Goal: Information Seeking & Learning: Learn about a topic

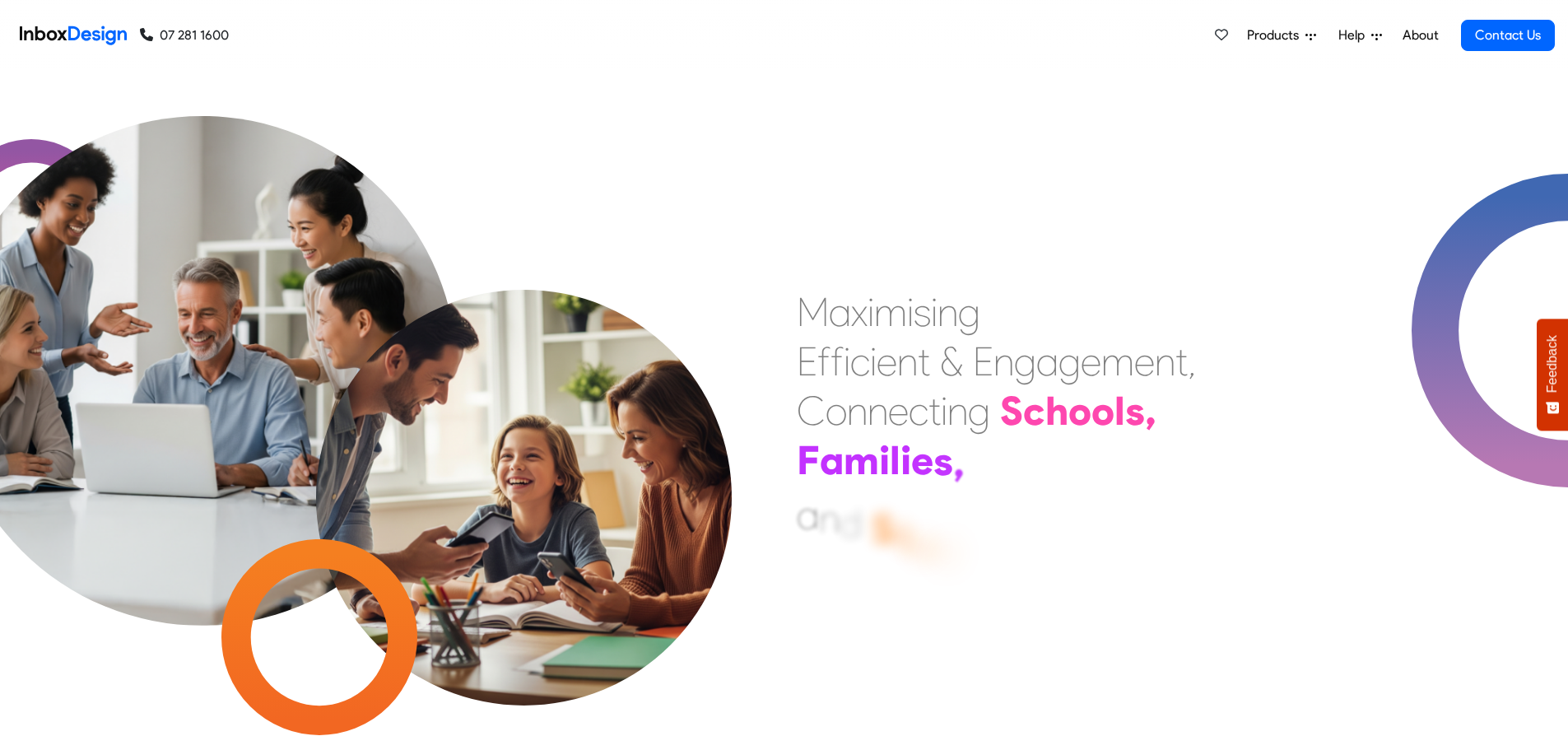
click at [1429, 37] on link "About" at bounding box center [1420, 34] width 45 height 33
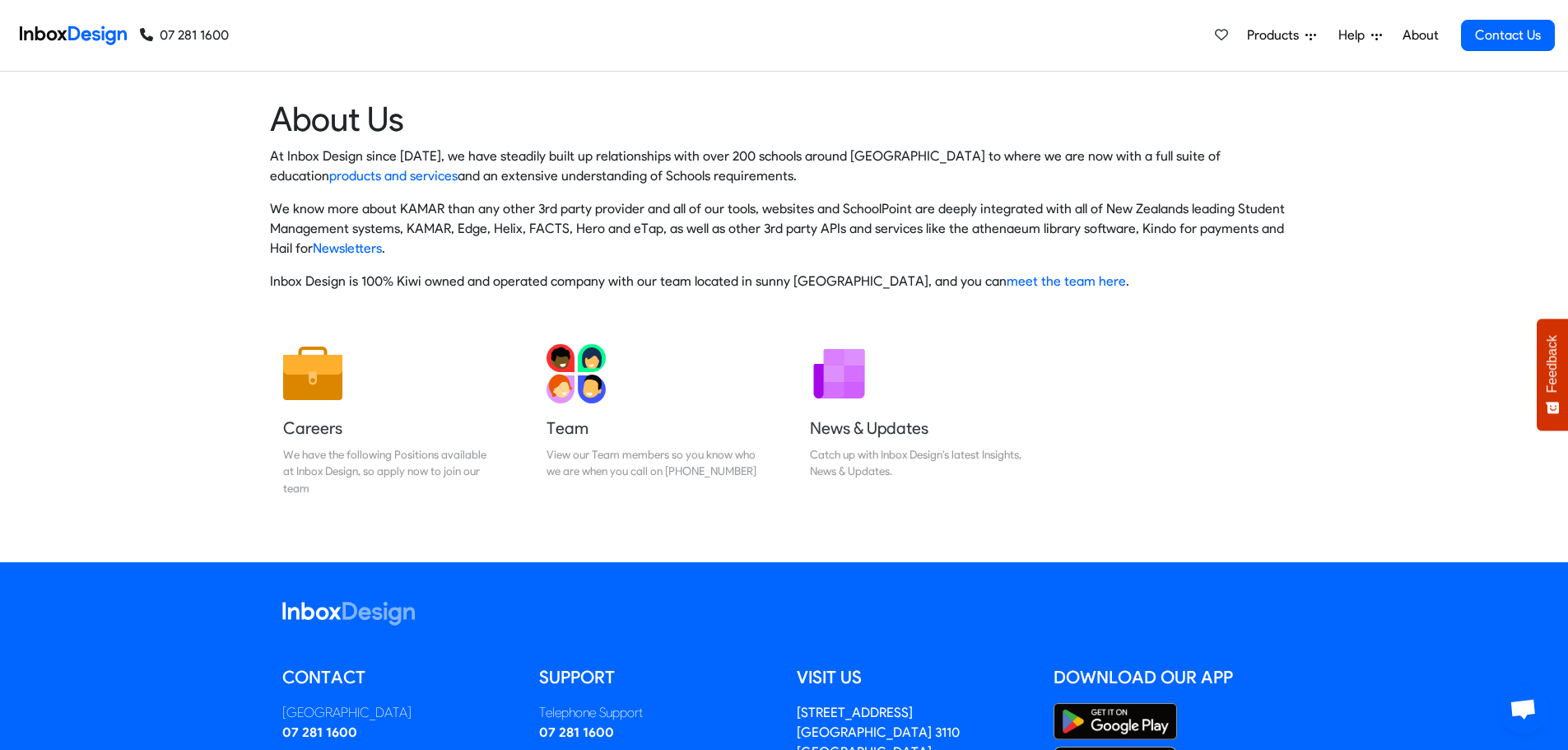
click at [1277, 38] on span "Products" at bounding box center [1276, 35] width 58 height 19
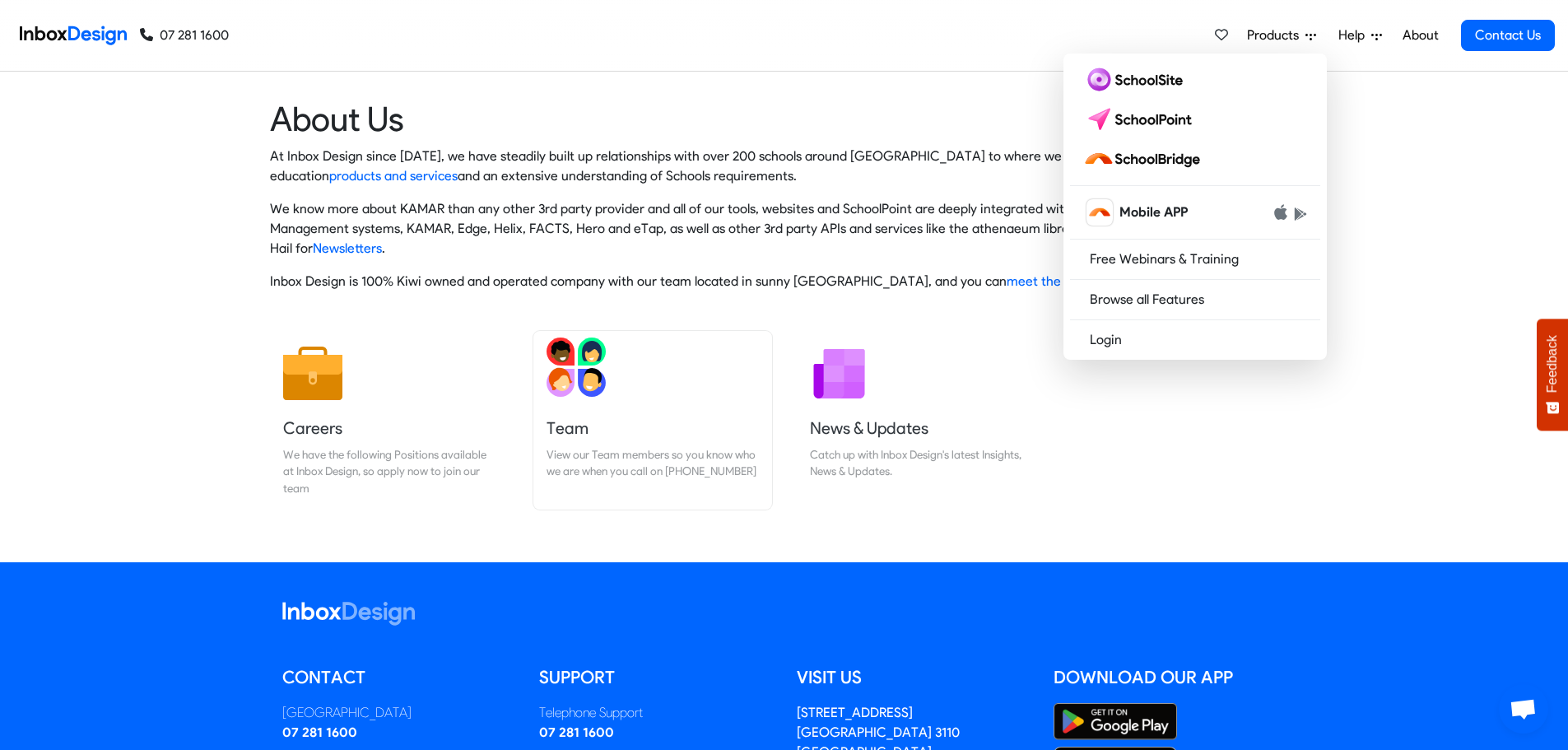
click at [564, 379] on img at bounding box center [575, 366] width 59 height 59
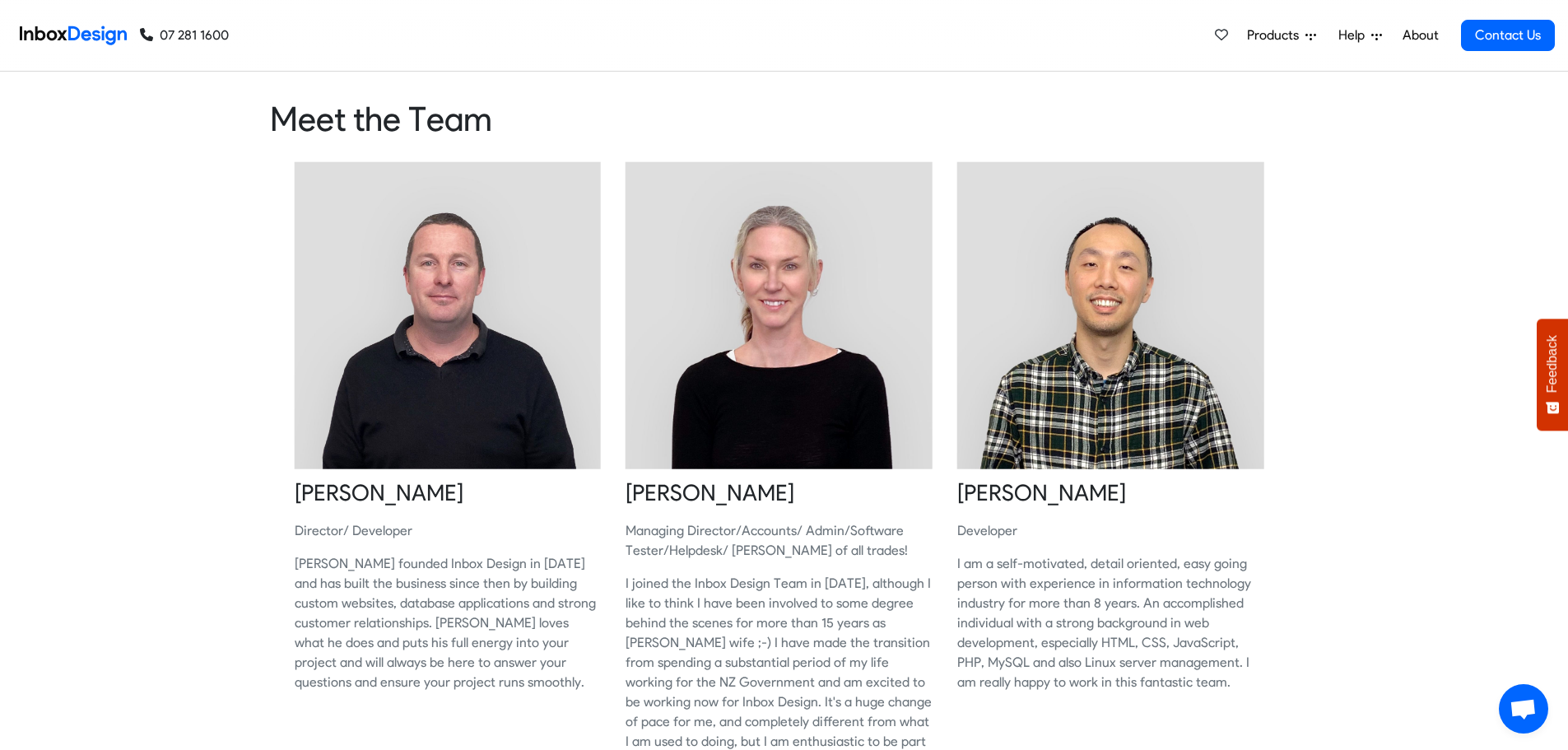
click at [1279, 34] on span "Products" at bounding box center [1276, 35] width 58 height 19
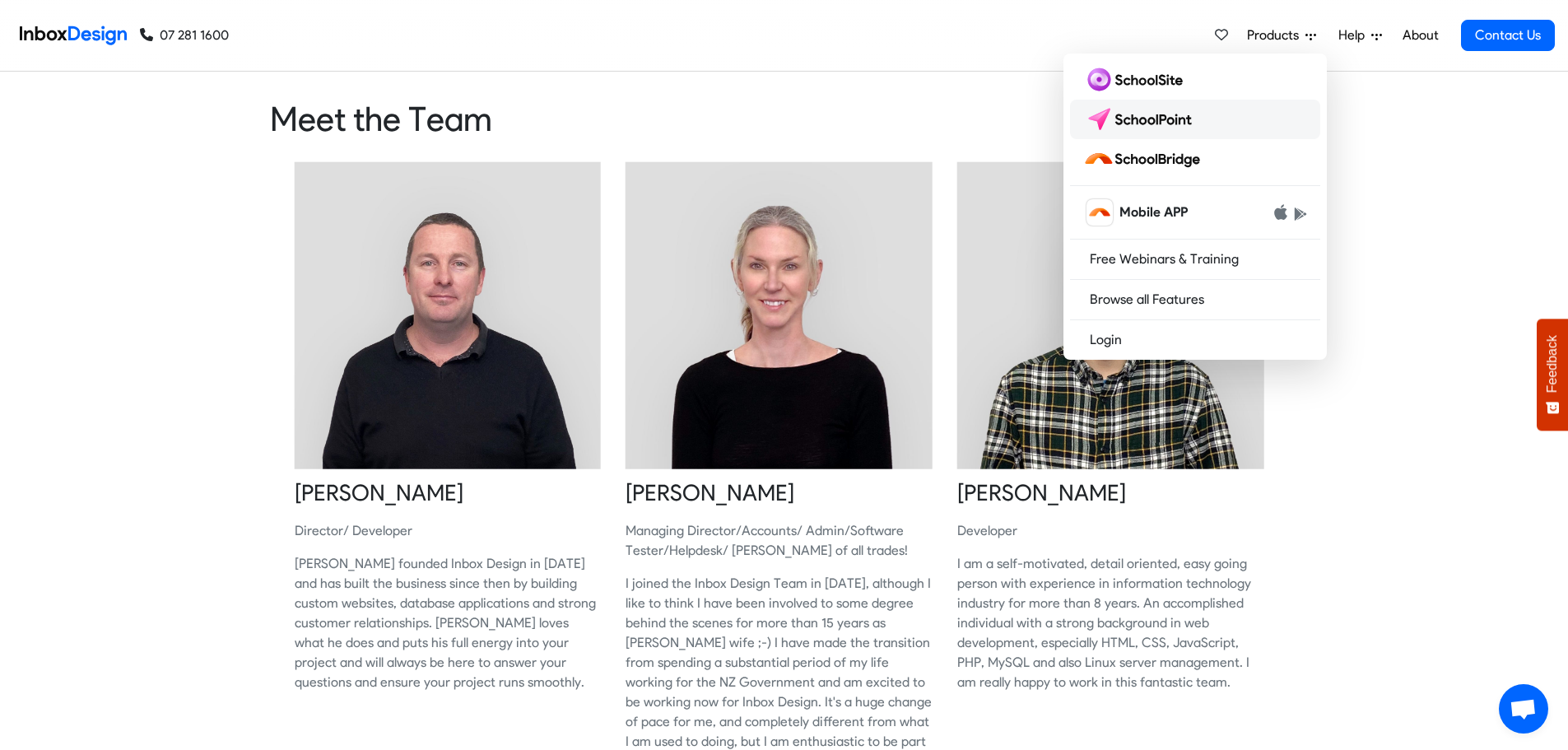
click at [1155, 124] on img at bounding box center [1142, 119] width 116 height 26
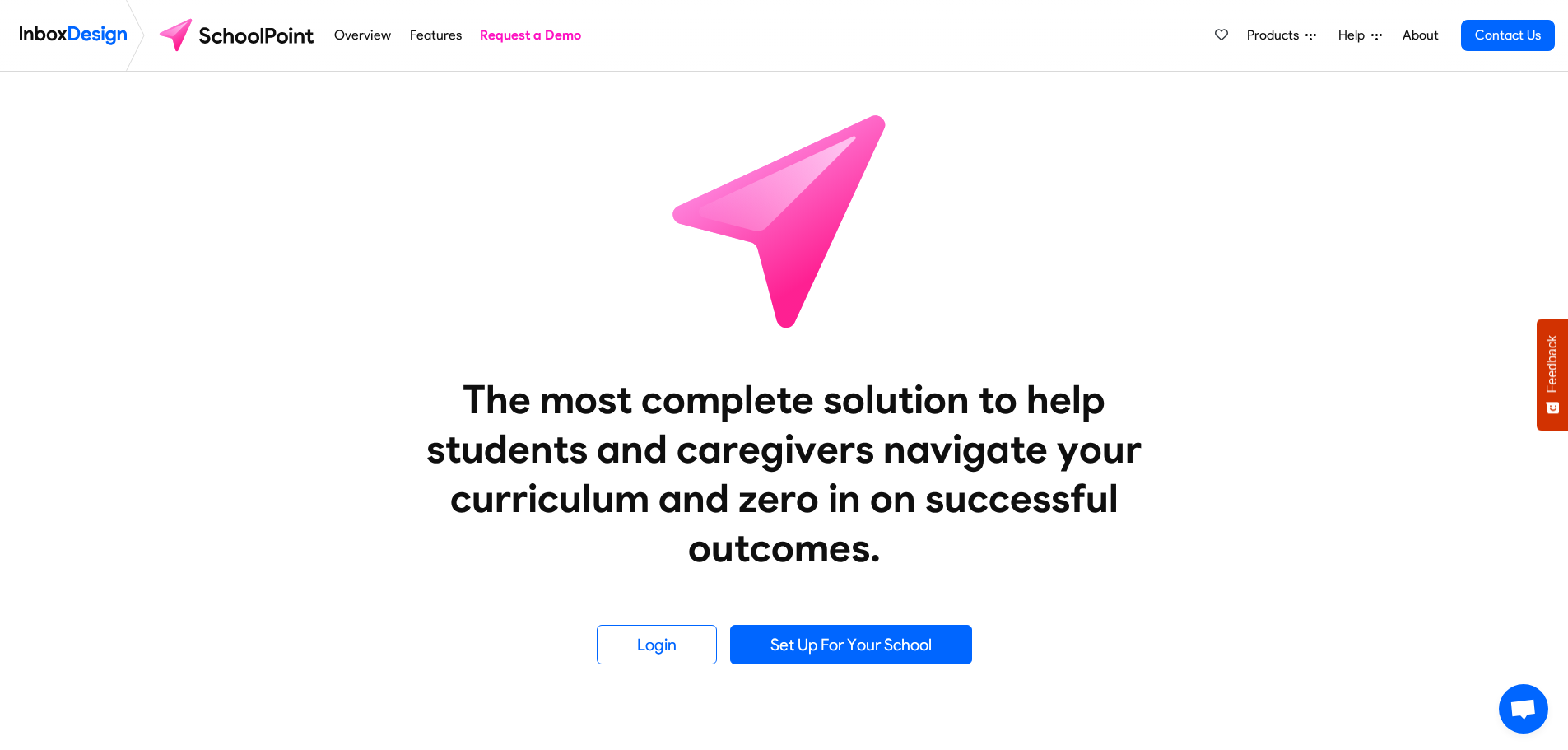
click at [1287, 32] on span "Products" at bounding box center [1276, 35] width 58 height 19
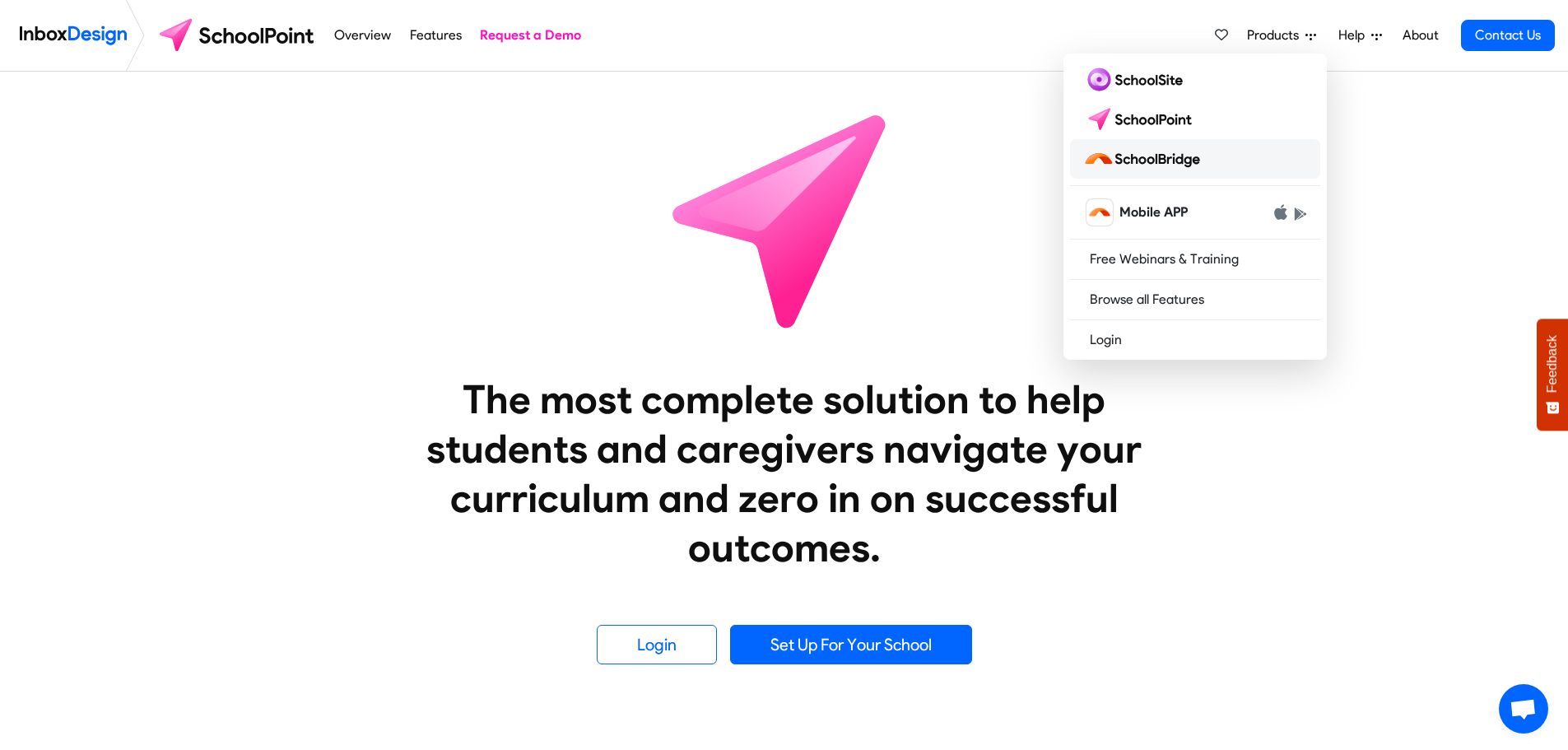
click at [1167, 161] on img at bounding box center [1145, 159] width 124 height 26
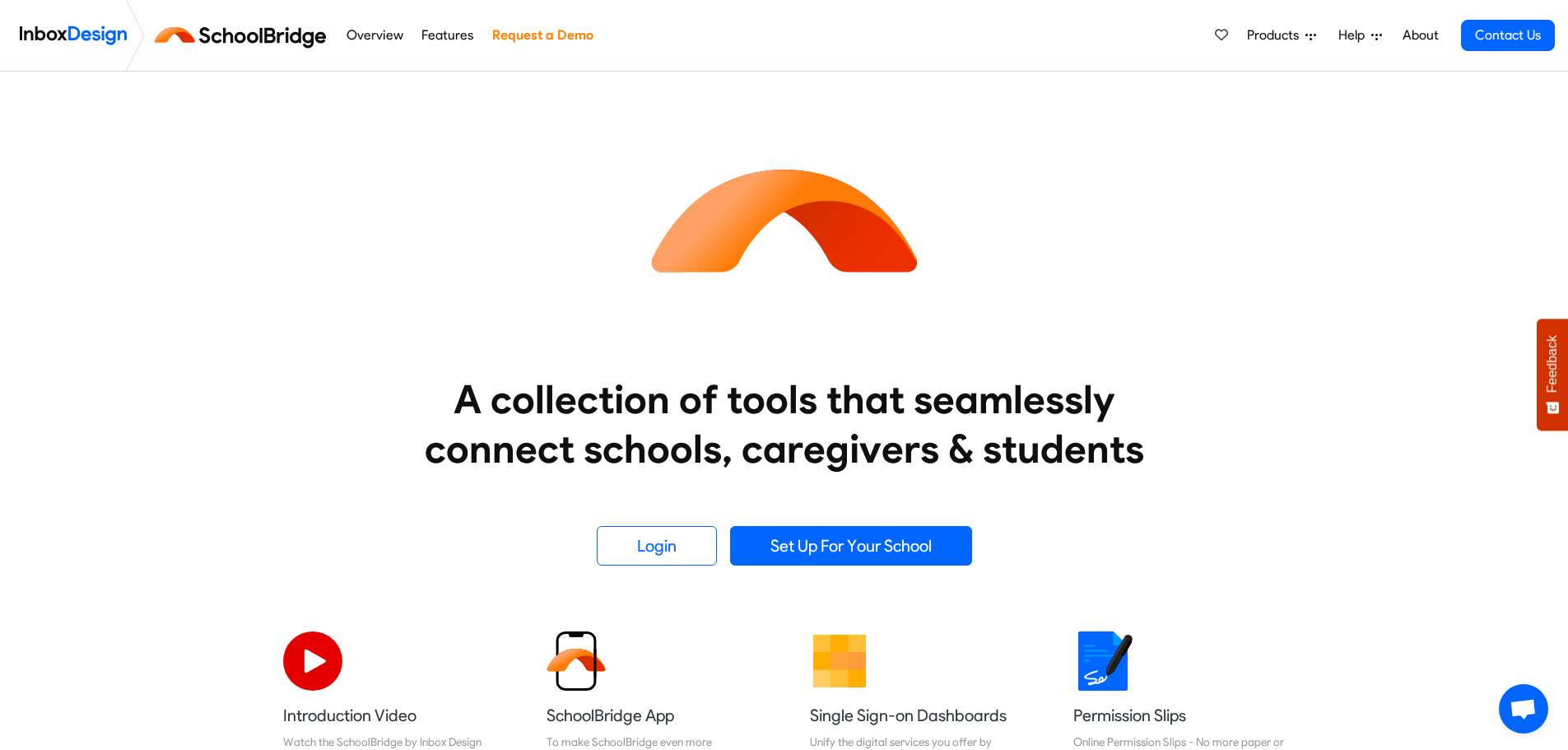
click at [1283, 30] on span "Products" at bounding box center [1276, 35] width 58 height 19
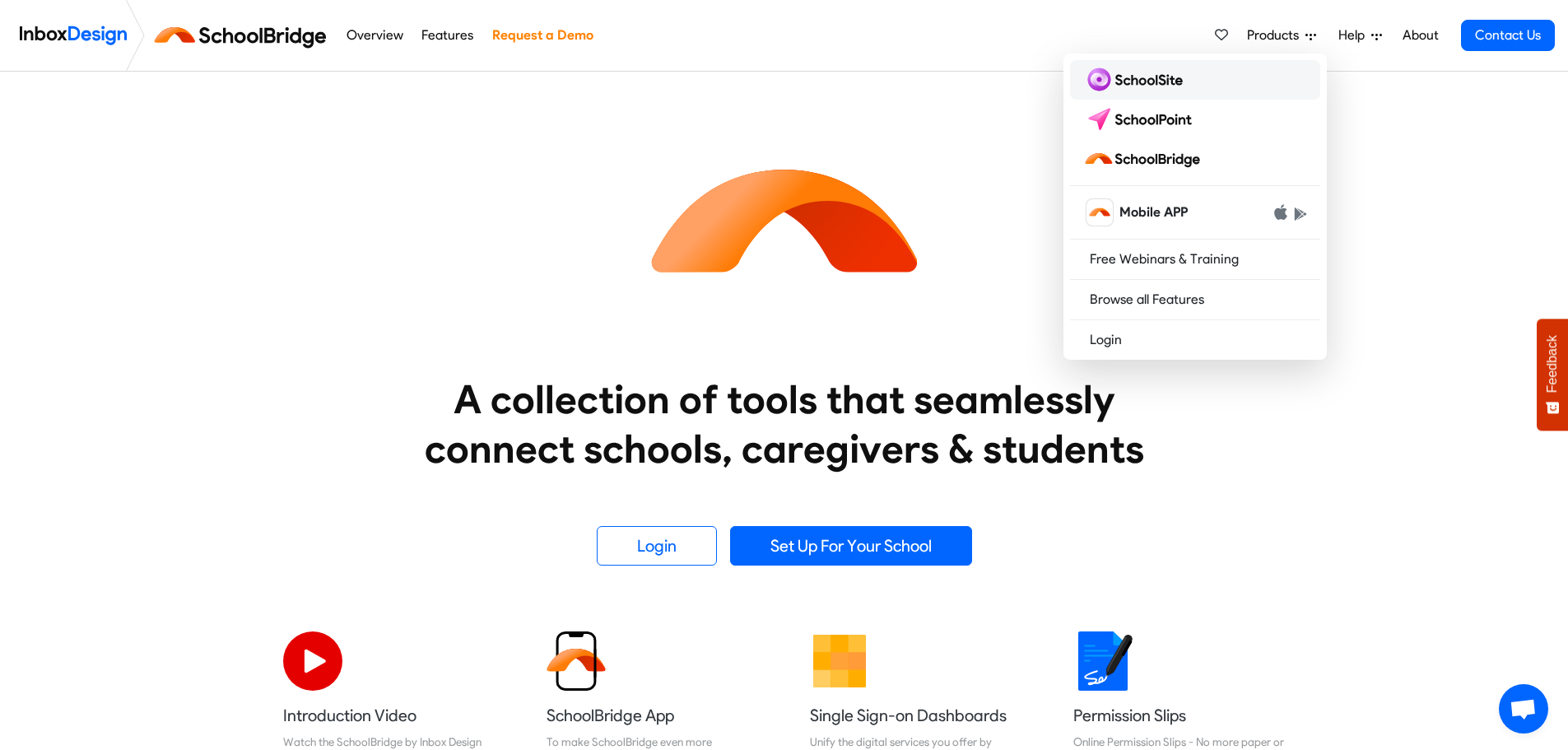
click at [1138, 79] on img at bounding box center [1137, 80] width 106 height 26
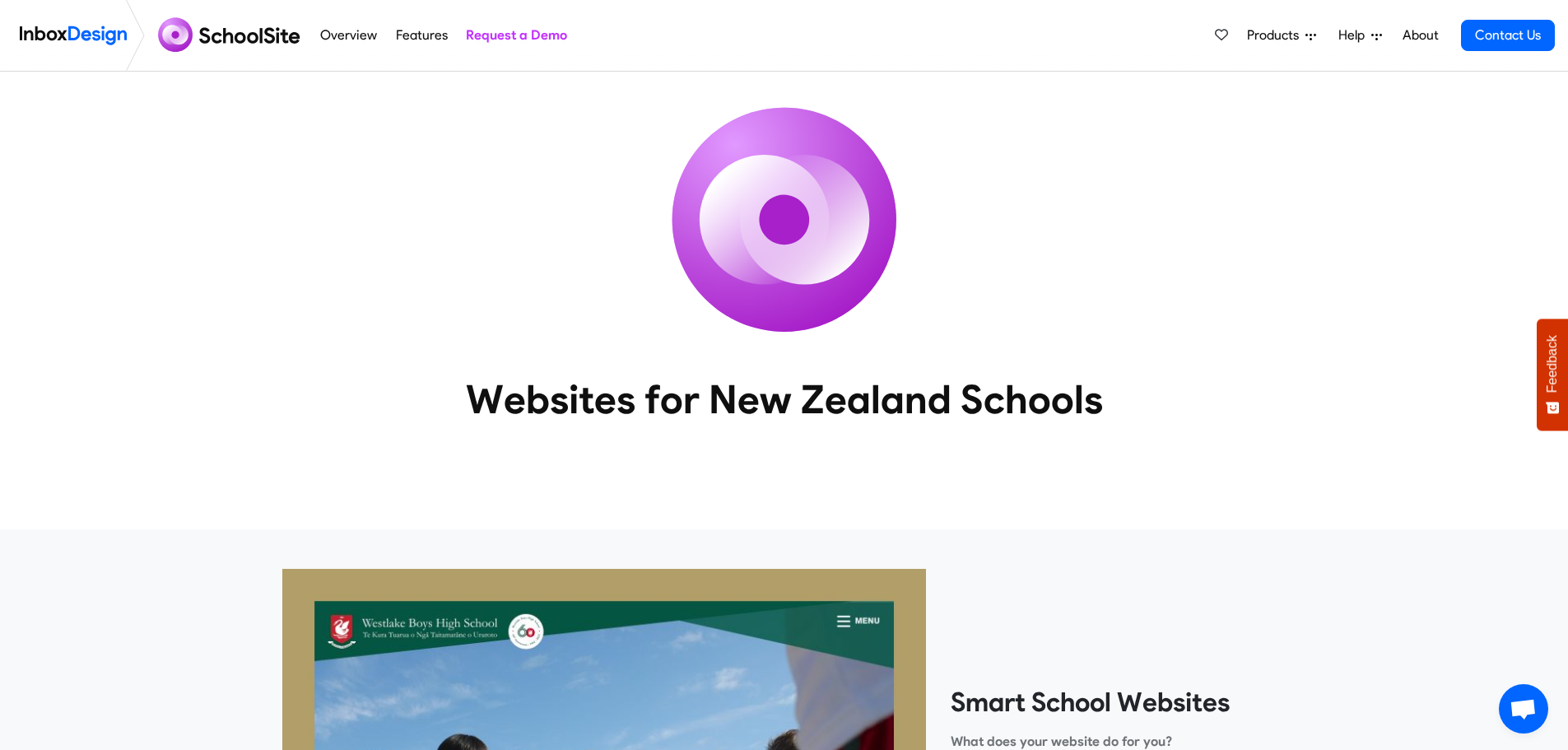
click at [1293, 40] on span "Products" at bounding box center [1276, 35] width 58 height 19
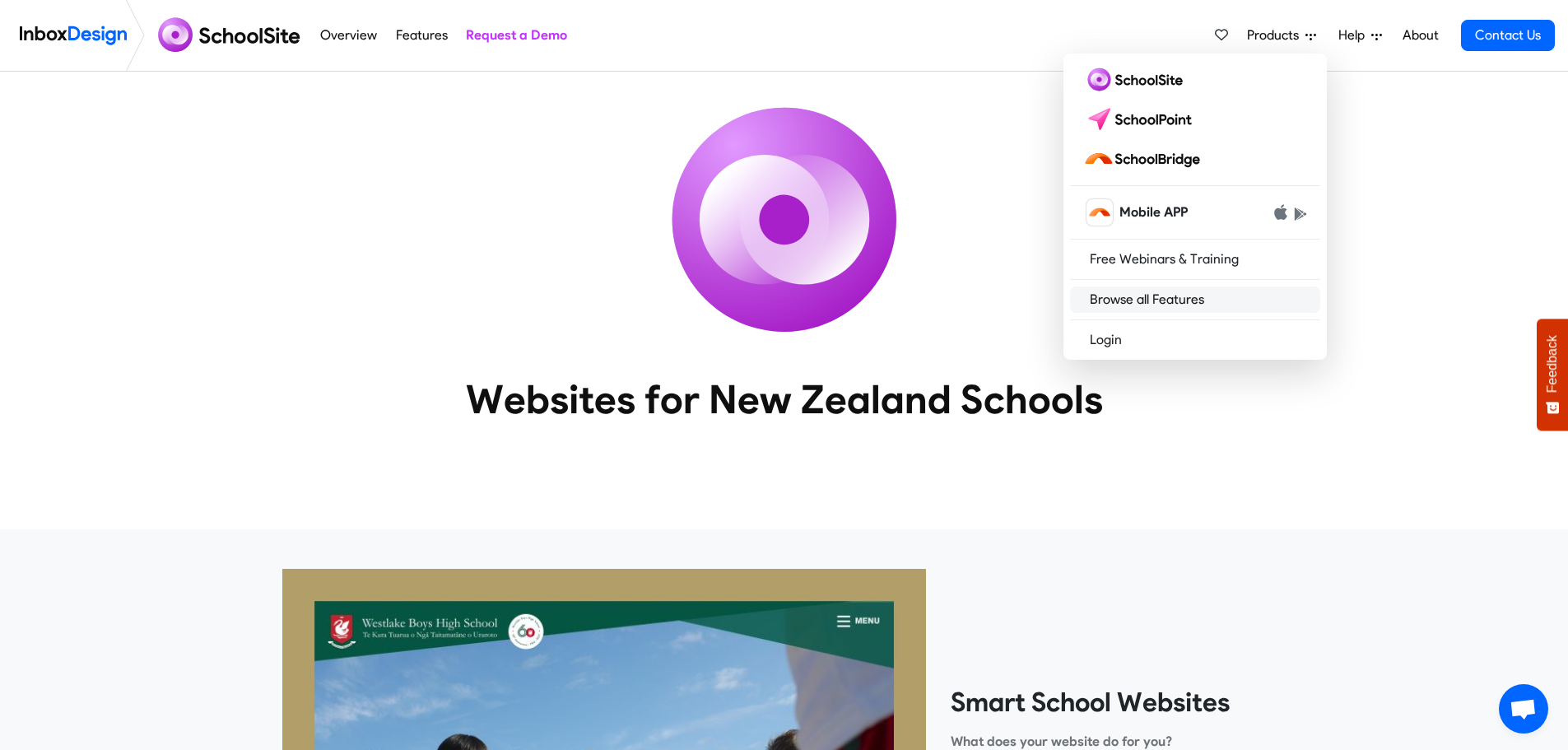
click at [1162, 290] on link "Browse all Features" at bounding box center [1196, 300] width 251 height 26
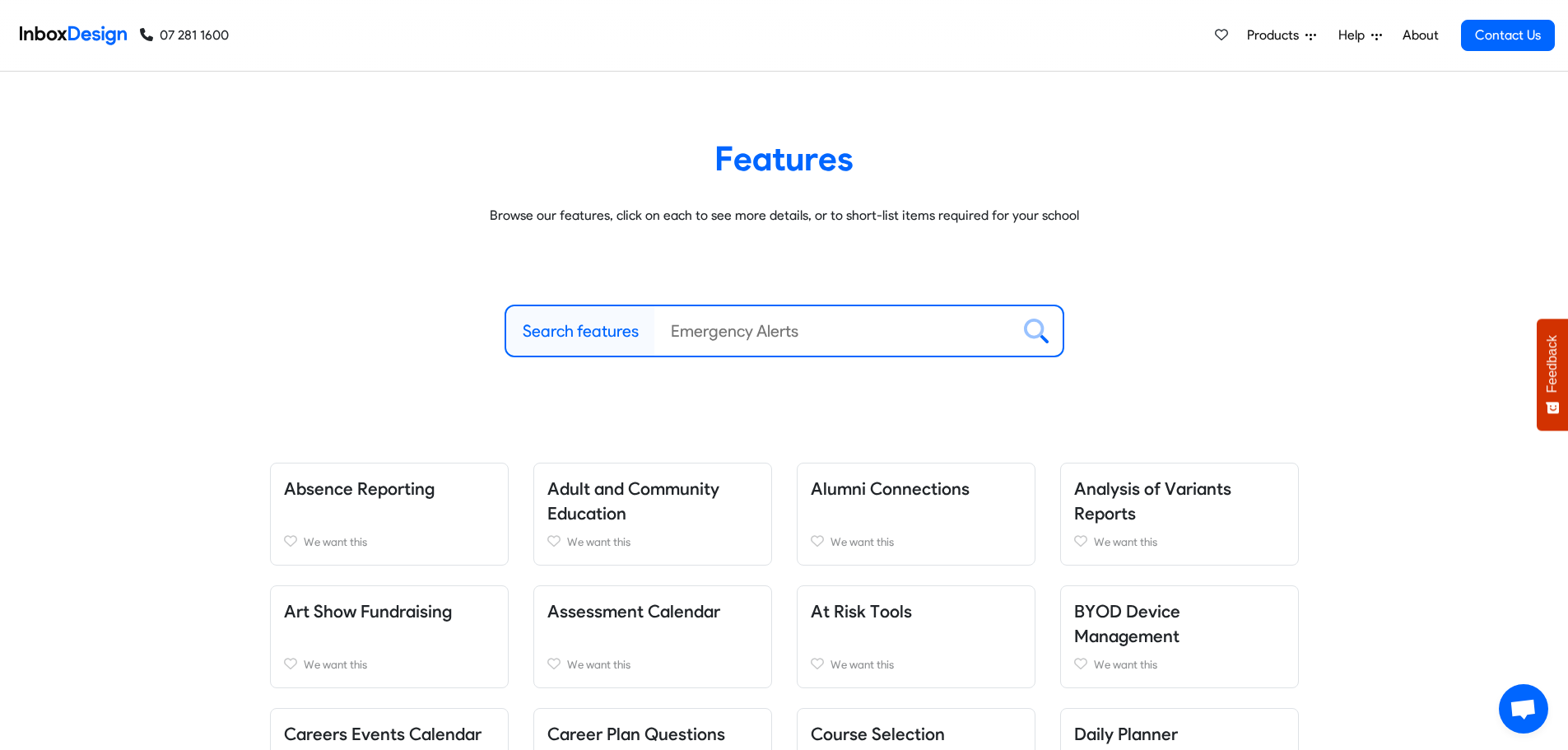
click at [685, 325] on input "Search features" at bounding box center [833, 331] width 356 height 49
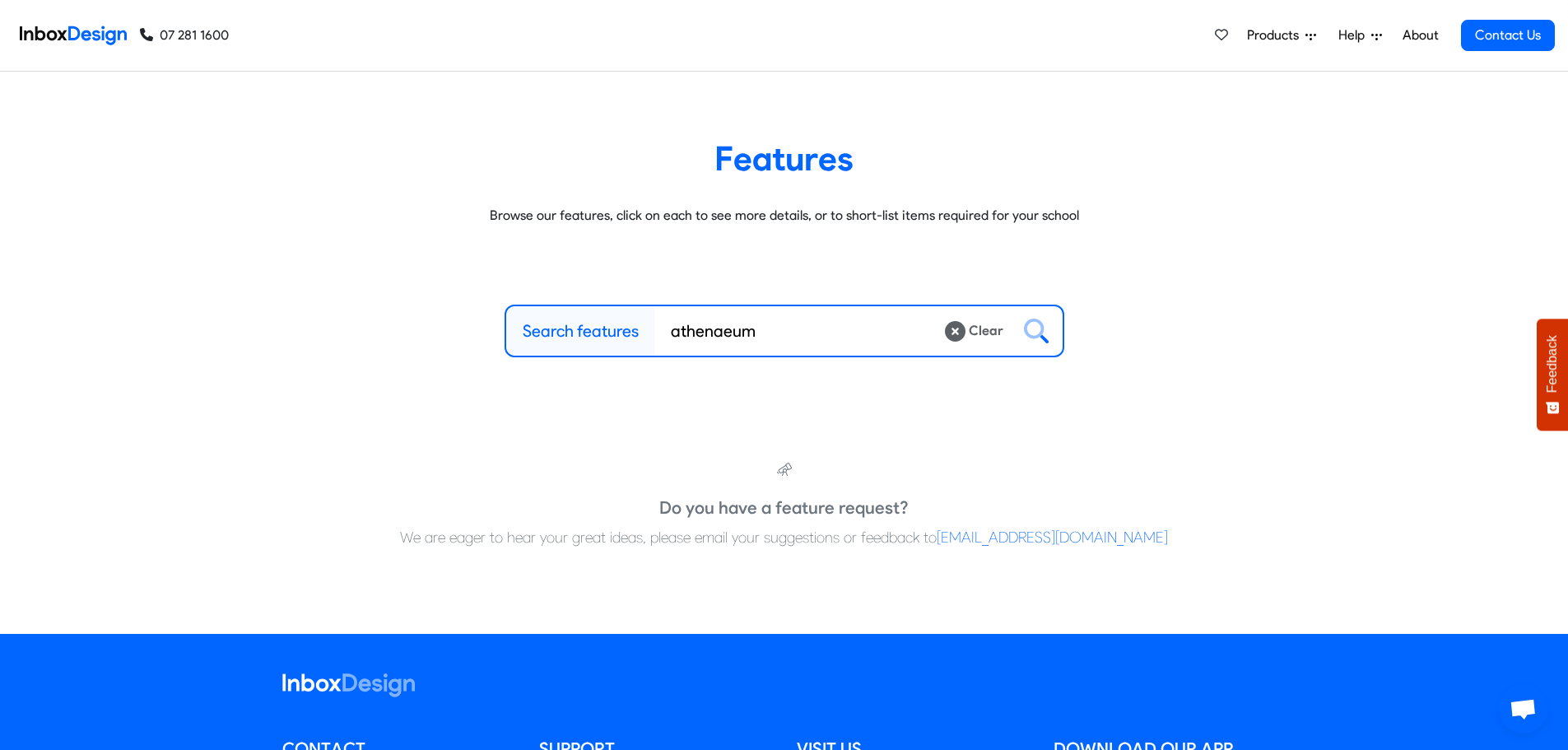
type input "athenaeum"
click at [1026, 326] on icon at bounding box center [1033, 328] width 19 height 19
click at [962, 337] on icon at bounding box center [955, 331] width 20 height 20
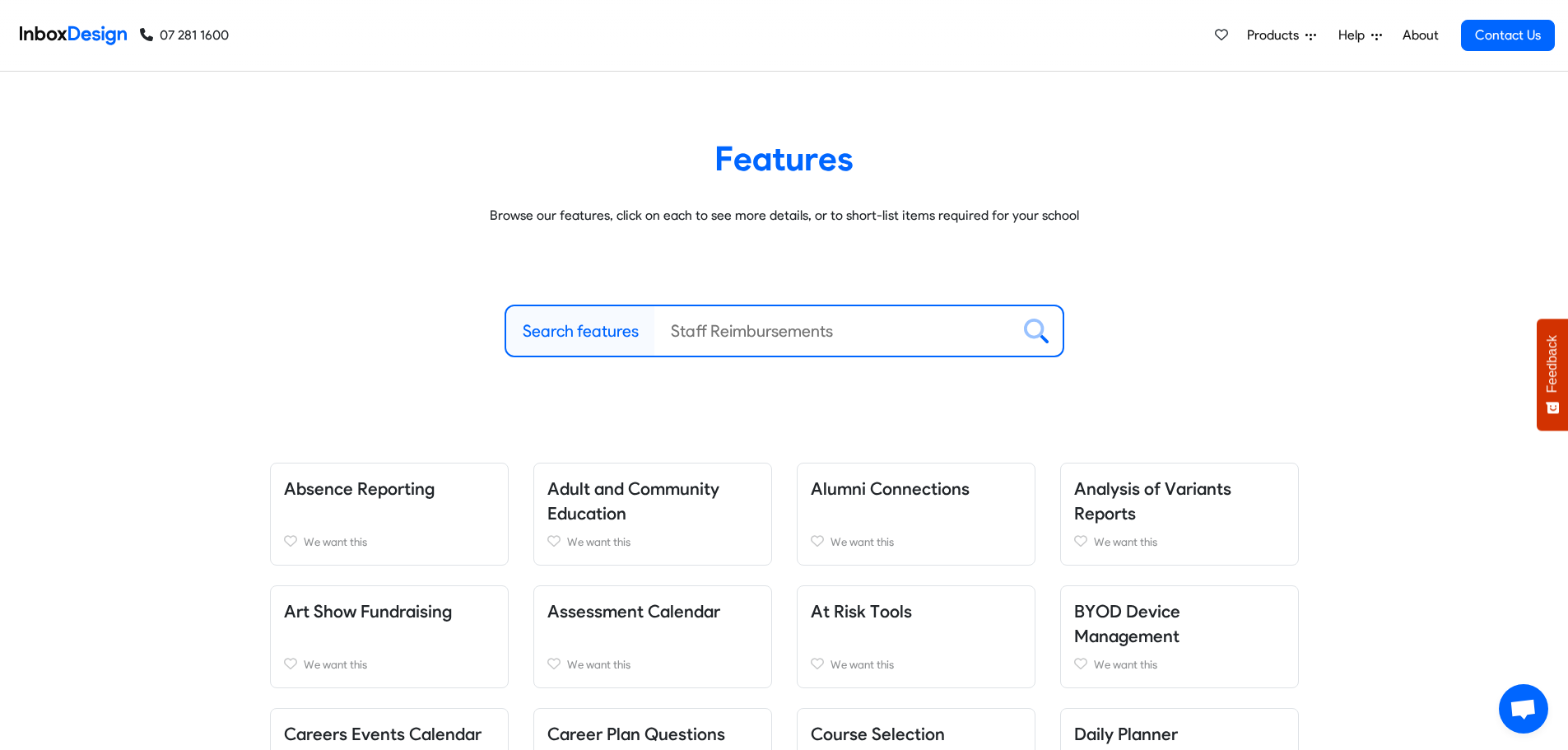
click at [678, 335] on input "Search features" at bounding box center [833, 331] width 356 height 49
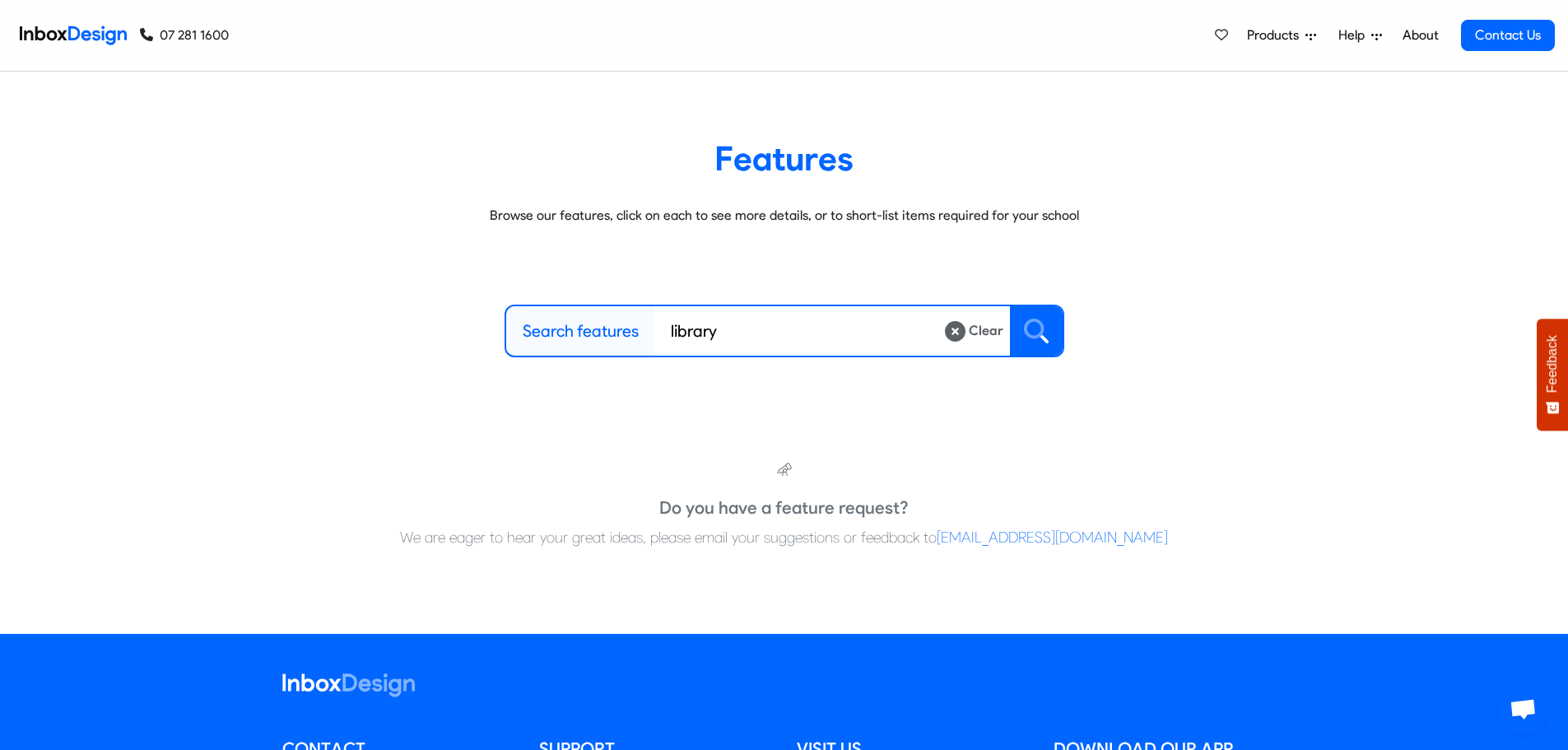
type input "library"
click at [1043, 318] on button at bounding box center [1037, 331] width 53 height 49
click at [973, 333] on small "Clear" at bounding box center [984, 331] width 38 height 19
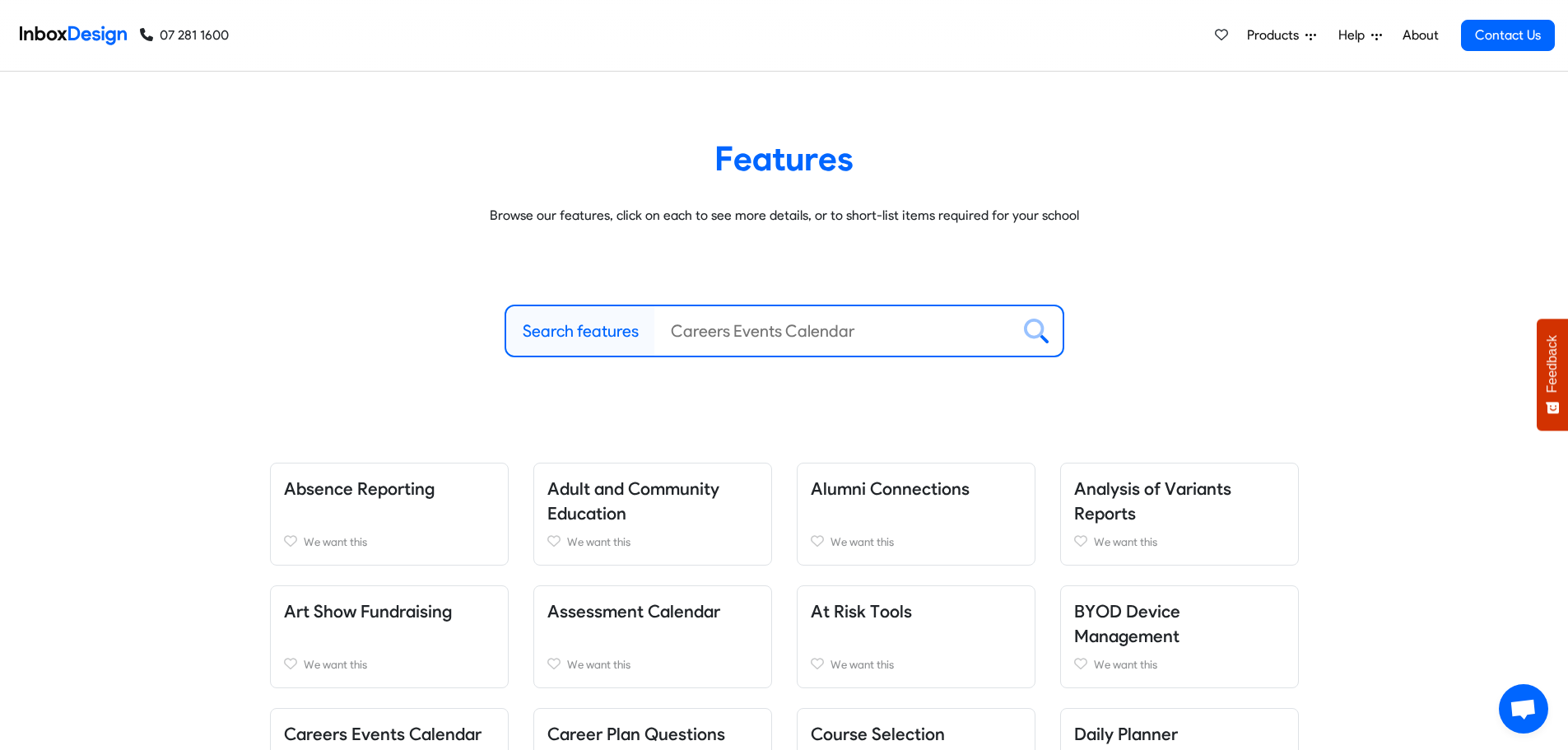
click at [1305, 40] on span "Help" at bounding box center [1276, 35] width 58 height 19
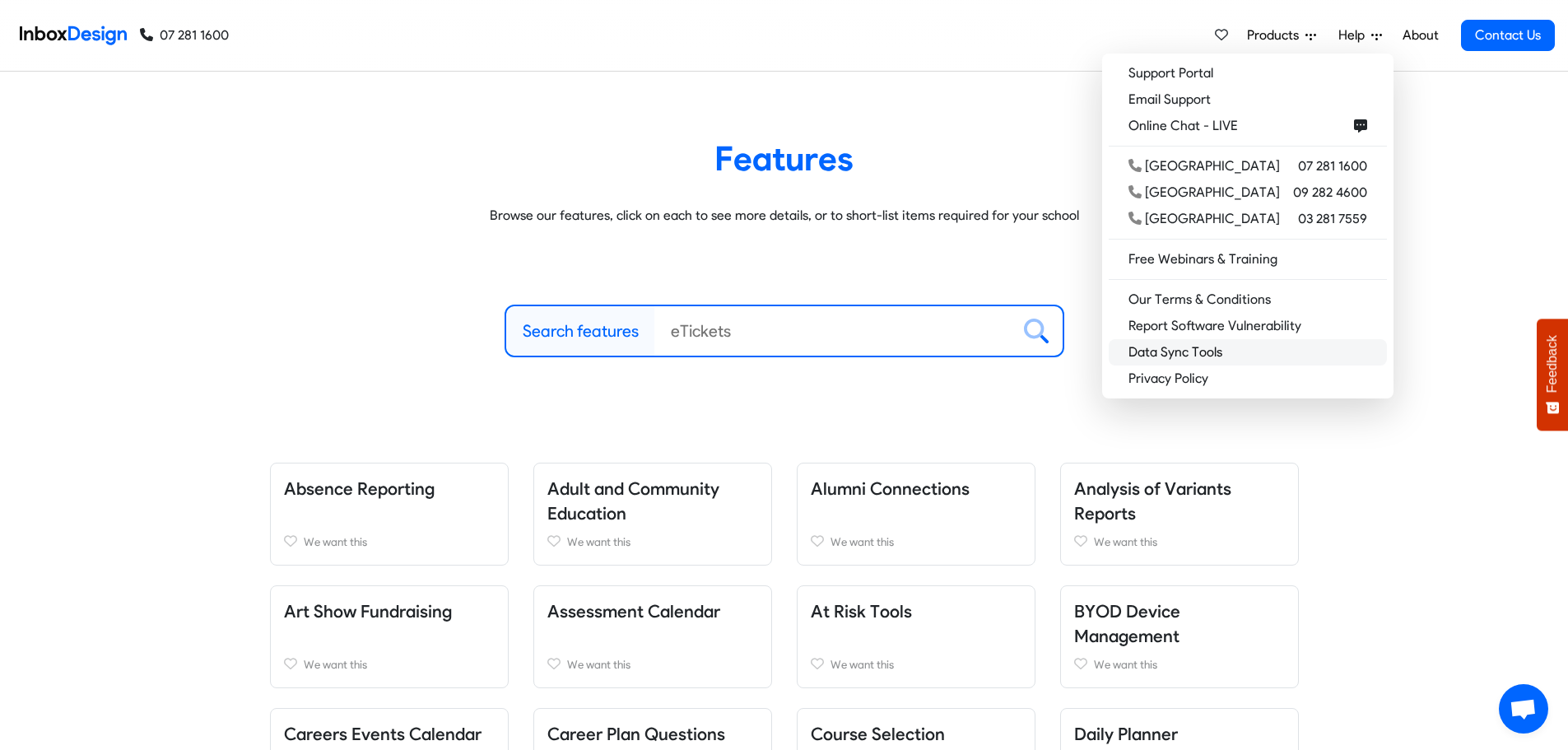
click at [1273, 353] on link "Data Sync Tools" at bounding box center [1248, 352] width 278 height 26
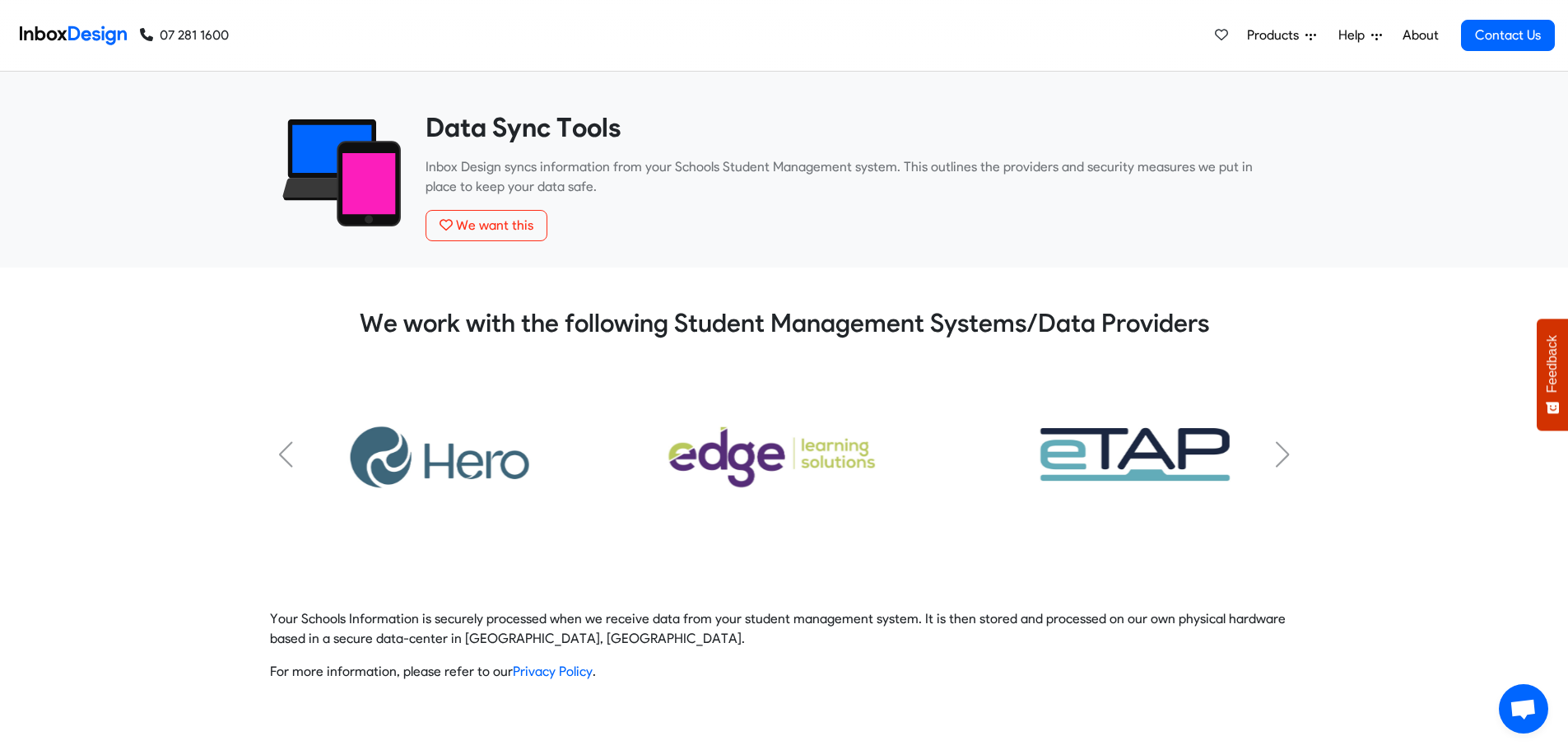
click at [1422, 32] on link "About" at bounding box center [1420, 34] width 45 height 33
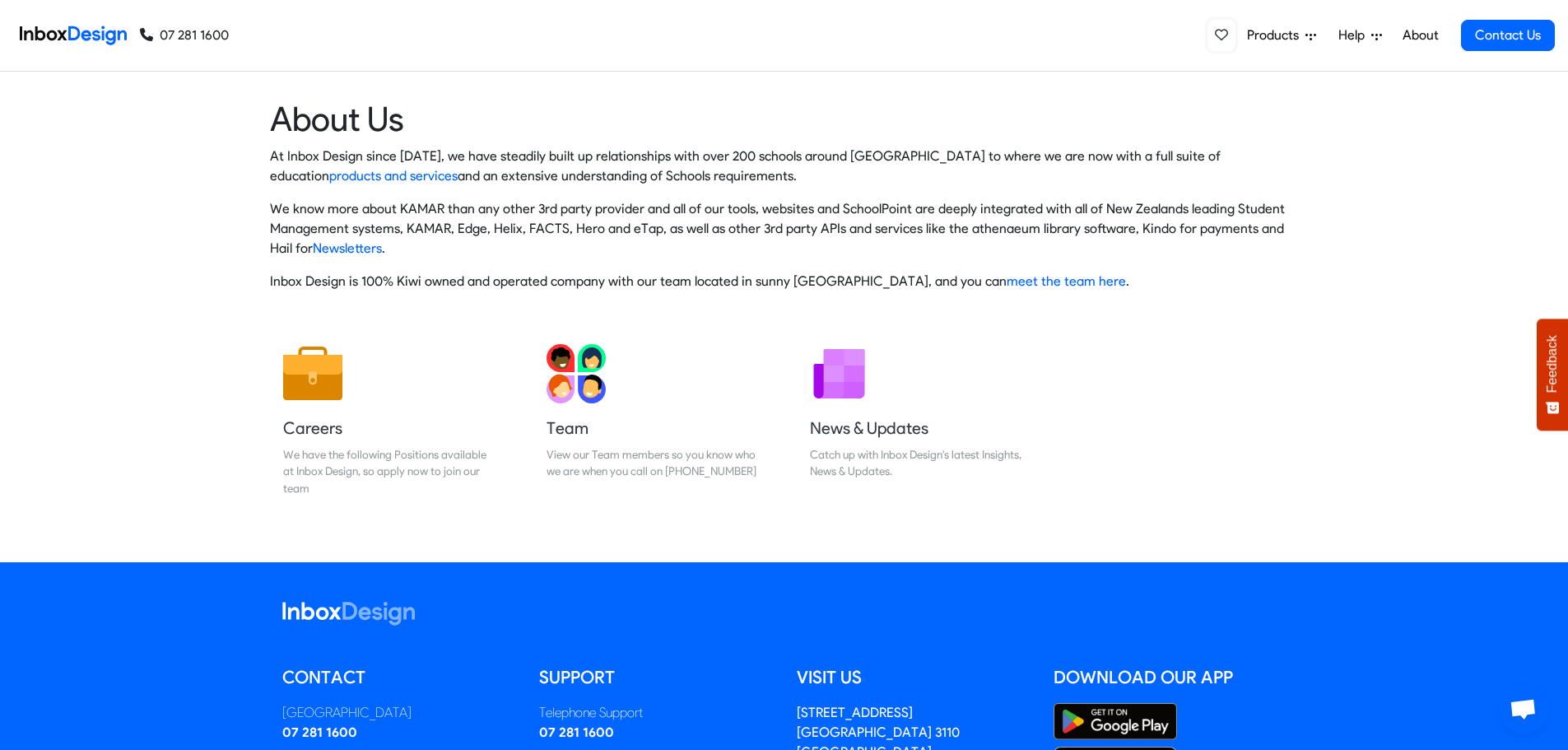
click at [1222, 31] on icon at bounding box center [1221, 34] width 13 height 11
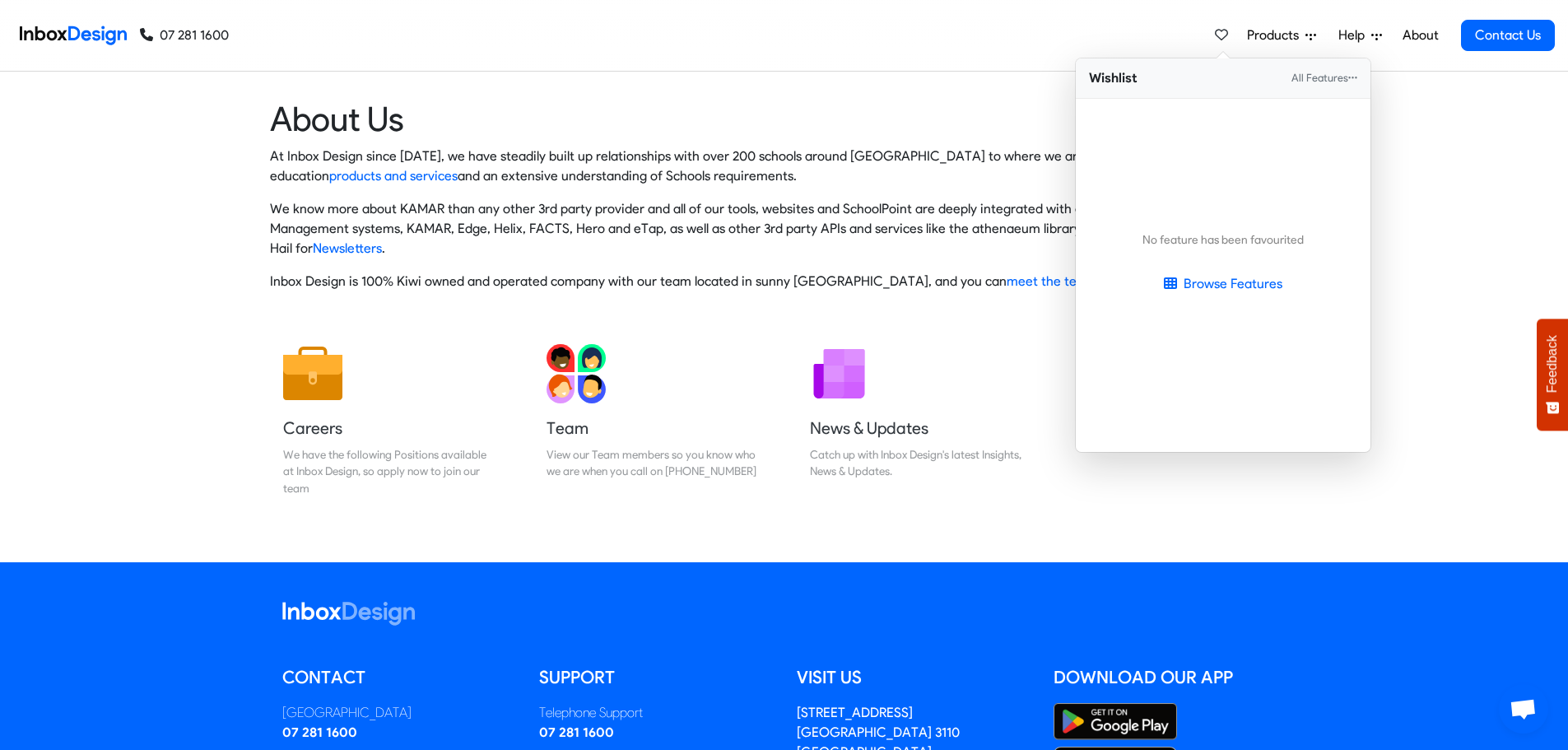
click at [1454, 295] on div "About Us At Inbox Design since 2005, we have steadily built up relationships wi…" at bounding box center [784, 201] width 1568 height 206
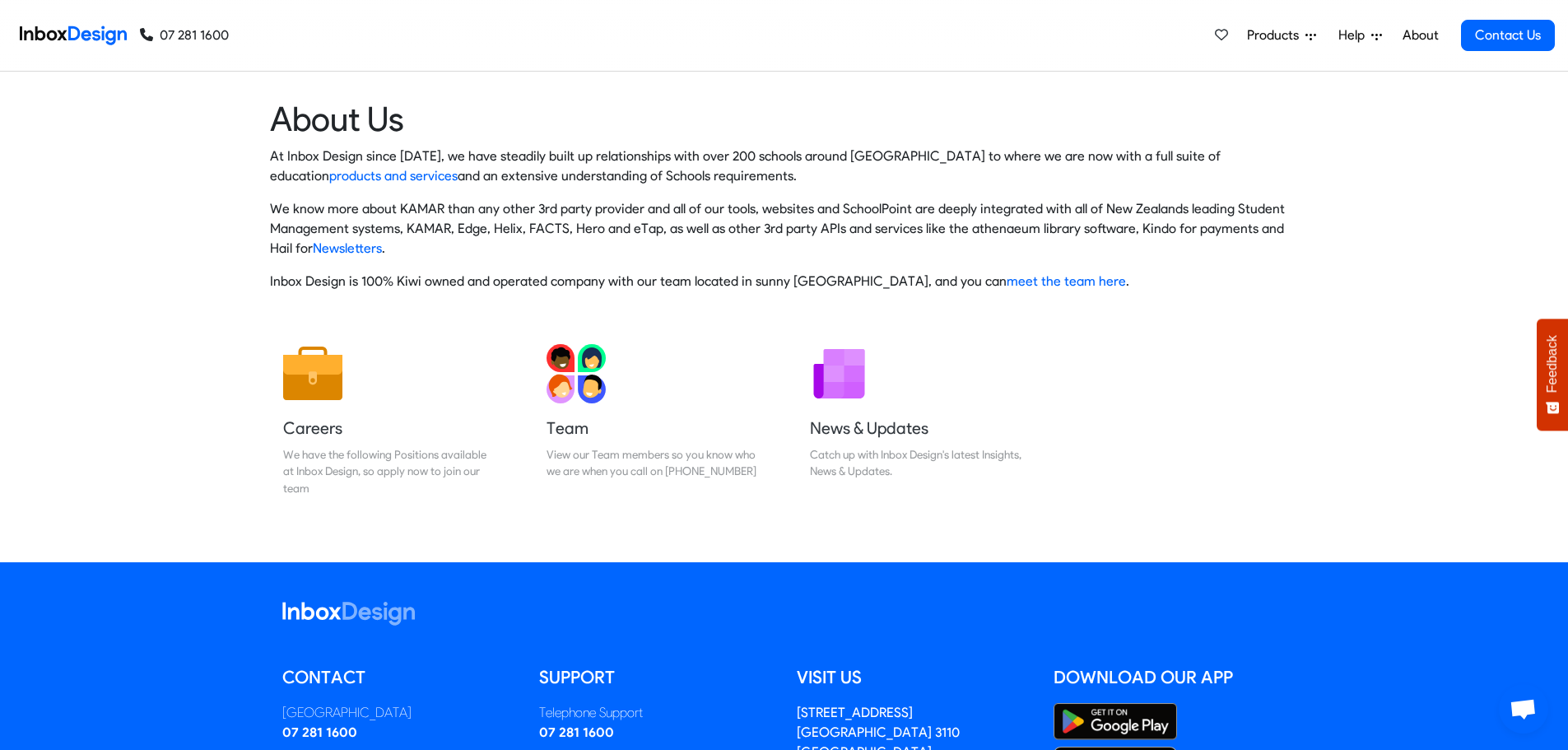
click at [1290, 37] on span "Products" at bounding box center [1276, 35] width 58 height 19
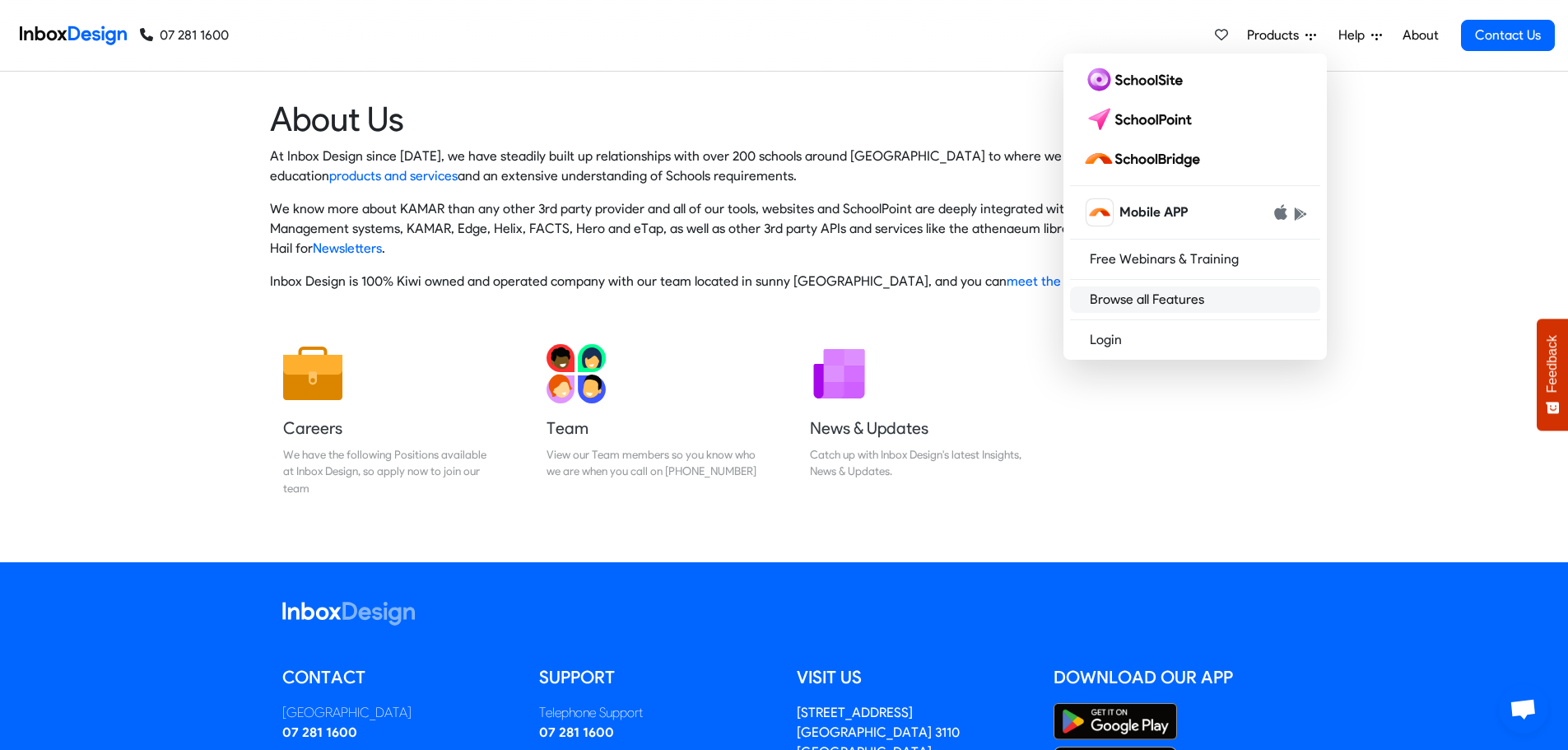
click at [1149, 299] on link "Browse all Features" at bounding box center [1196, 300] width 251 height 26
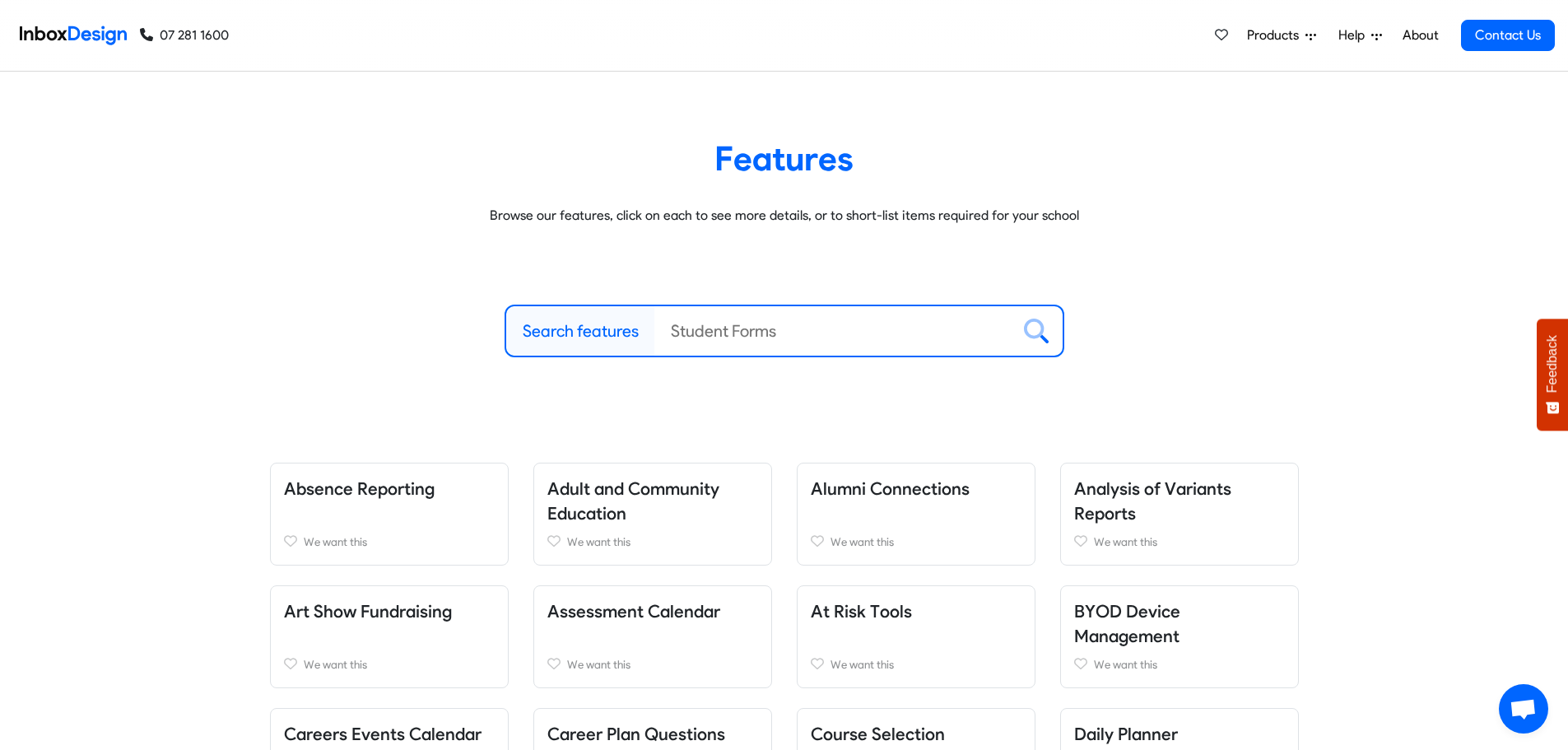
click at [1430, 43] on link "About" at bounding box center [1420, 34] width 45 height 33
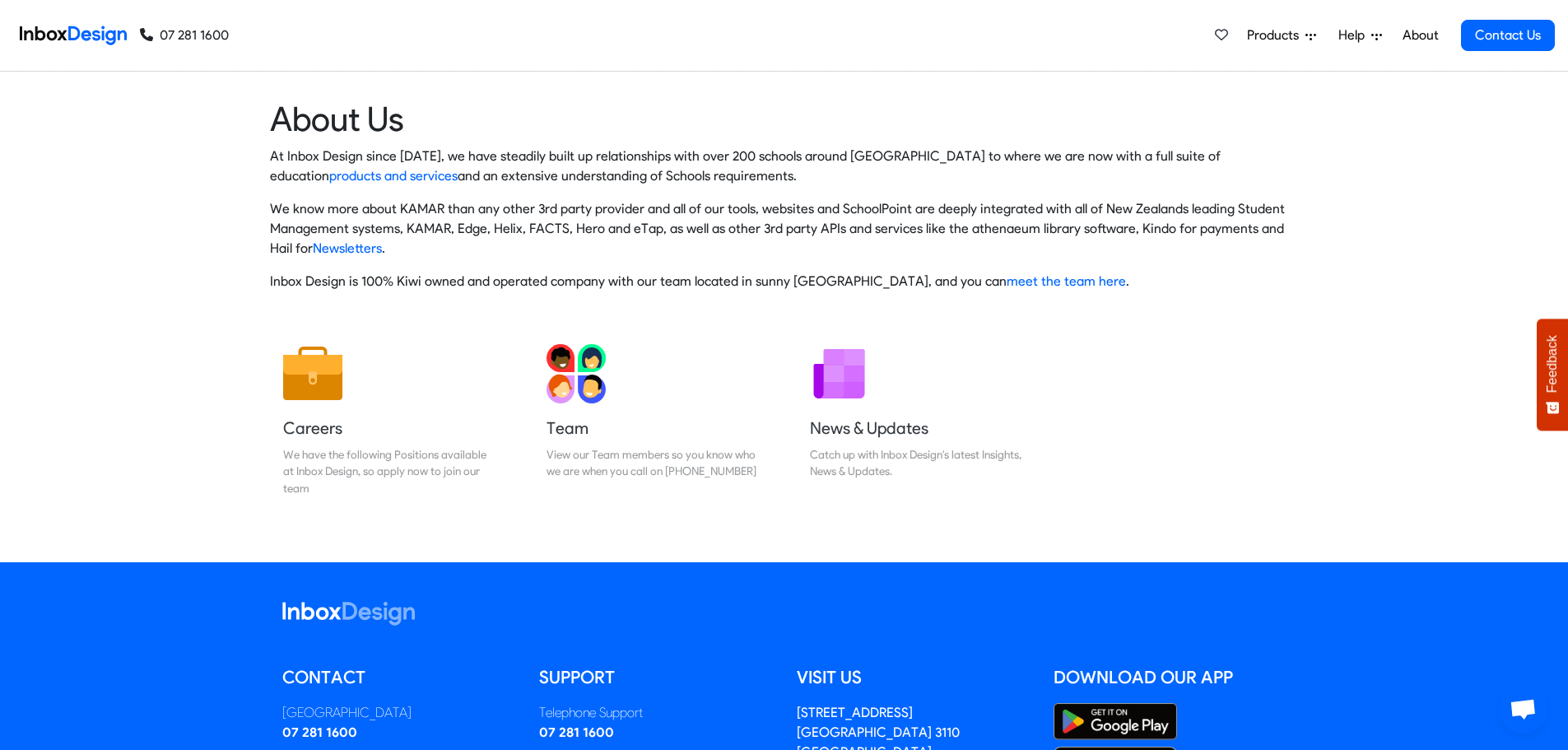
click at [1275, 41] on span "Products" at bounding box center [1276, 35] width 58 height 19
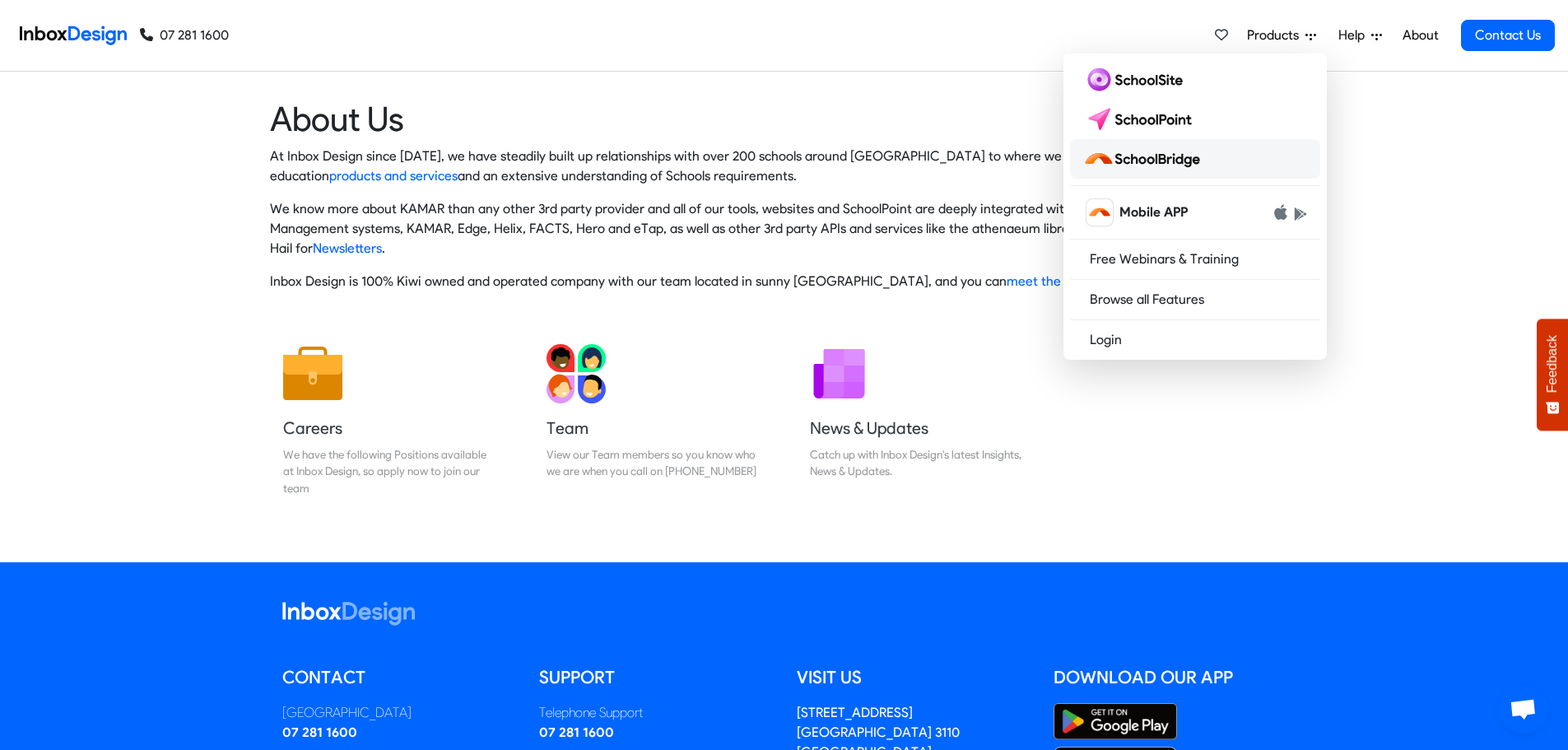
click at [1158, 160] on img at bounding box center [1145, 159] width 124 height 26
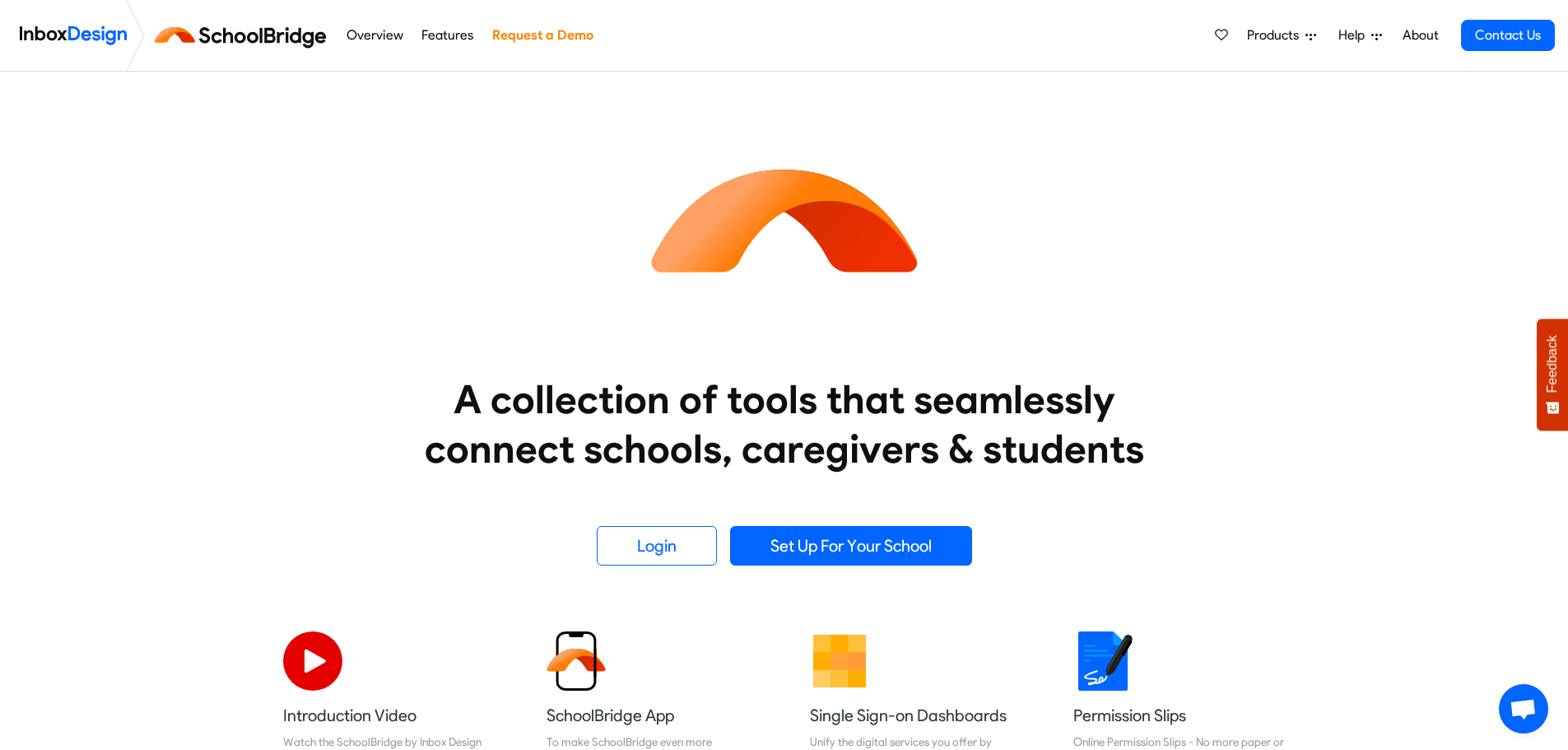
click at [380, 36] on link "Overview" at bounding box center [374, 34] width 66 height 33
click at [446, 34] on link "Features" at bounding box center [447, 34] width 61 height 33
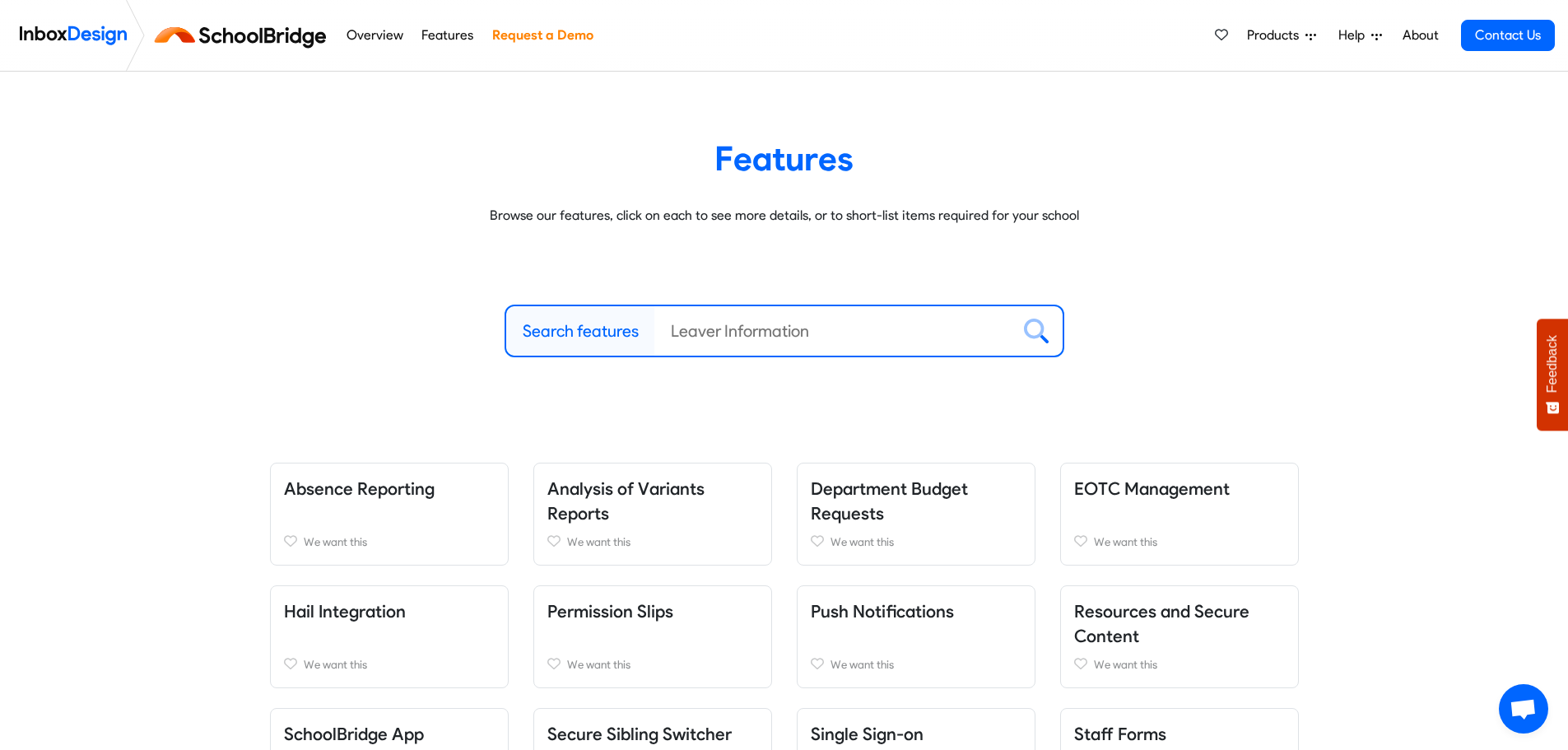
click at [696, 334] on input "Search features" at bounding box center [833, 331] width 356 height 49
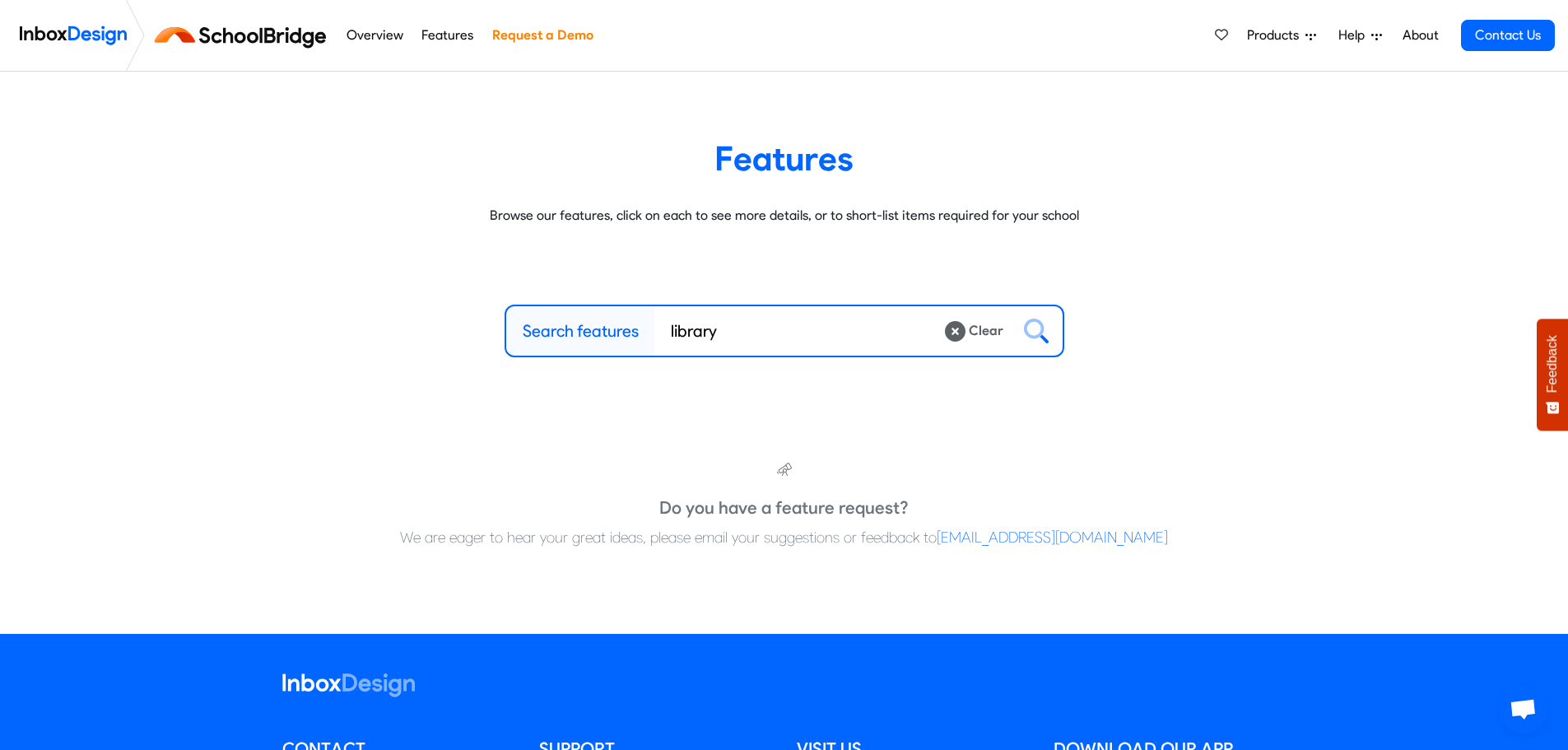
type input "library"
click at [1287, 39] on span "Products" at bounding box center [1276, 35] width 58 height 19
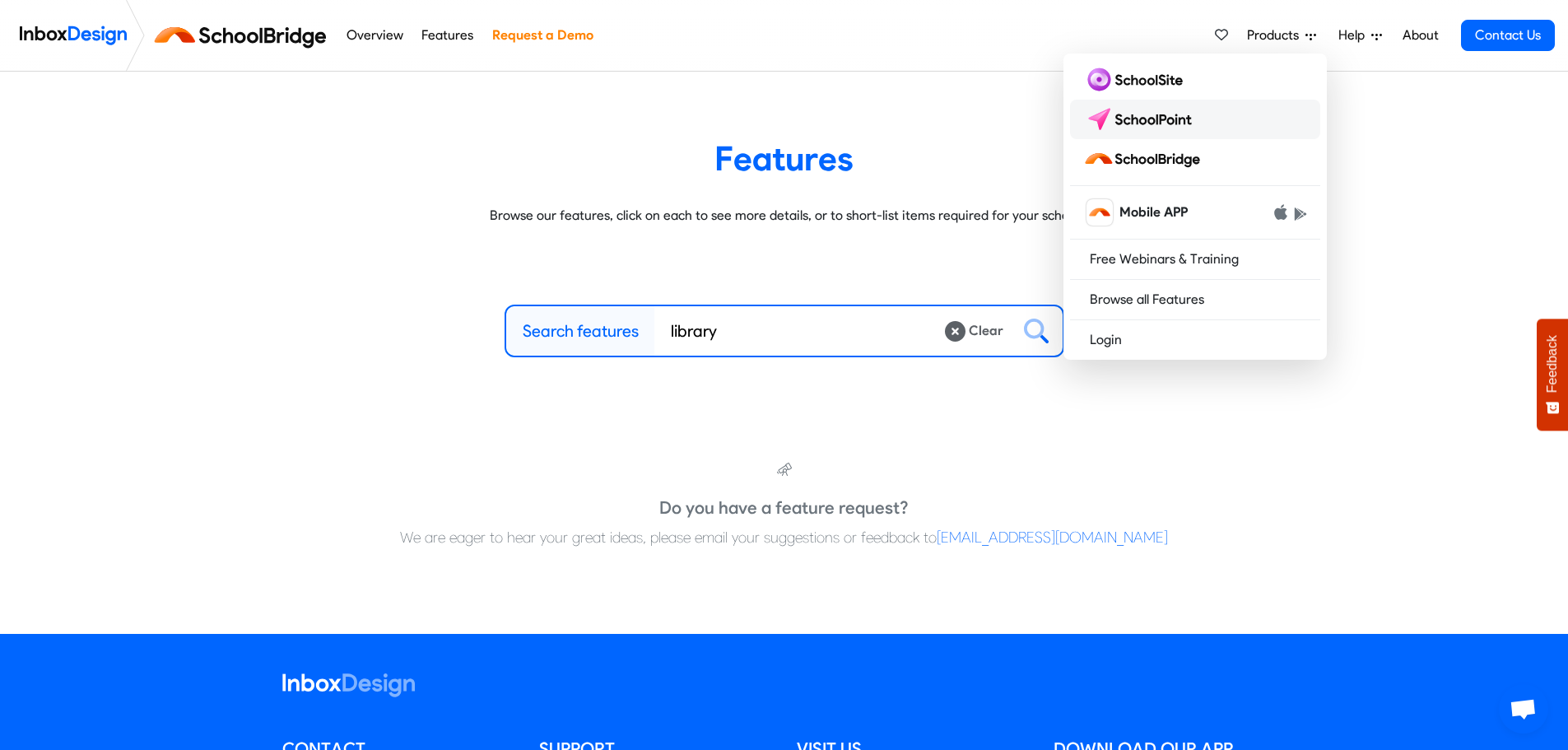
click at [1220, 123] on link at bounding box center [1196, 119] width 251 height 40
